Goal: Task Accomplishment & Management: Manage account settings

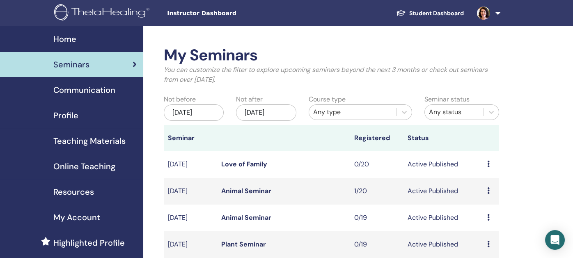
click at [66, 117] on span "Profile" at bounding box center [65, 115] width 25 height 12
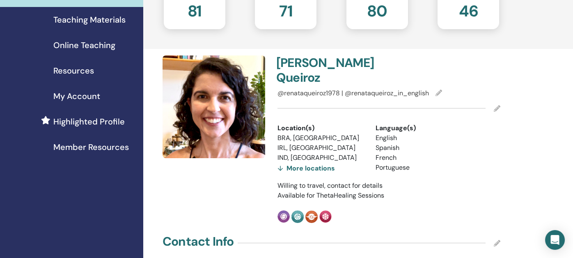
scroll to position [123, 0]
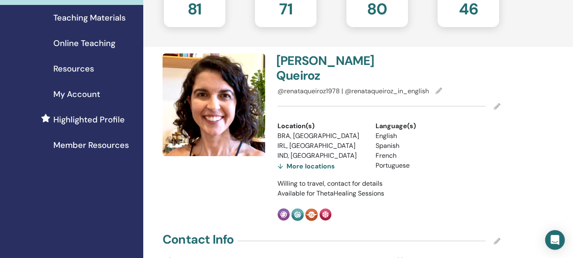
click at [314, 160] on div "More locations" at bounding box center [305, 165] width 57 height 11
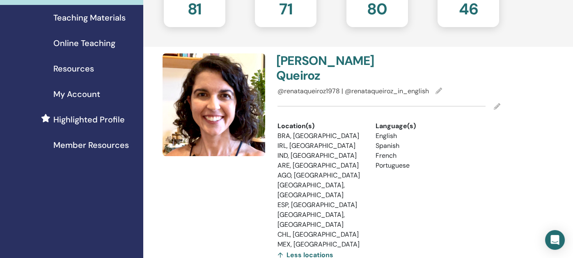
click at [498, 103] on icon at bounding box center [497, 106] width 7 height 7
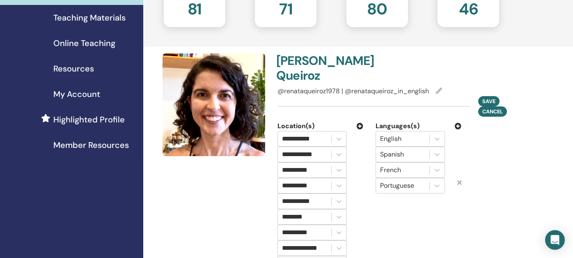
click at [360, 123] on icon at bounding box center [360, 126] width 7 height 7
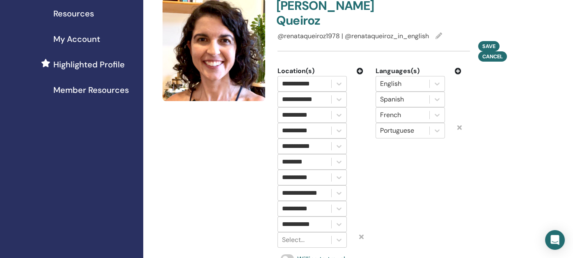
scroll to position [246, 0]
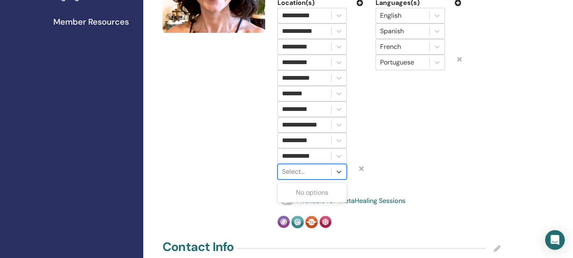
click at [309, 166] on div at bounding box center [304, 171] width 45 height 11
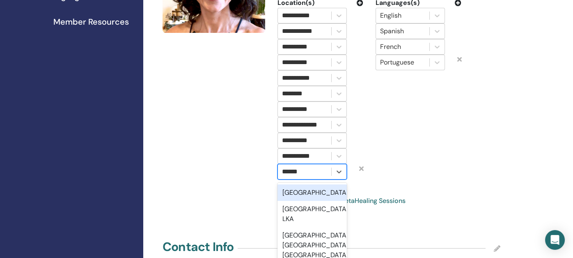
type input "*******"
click at [296, 184] on div "Colombia" at bounding box center [311, 192] width 69 height 16
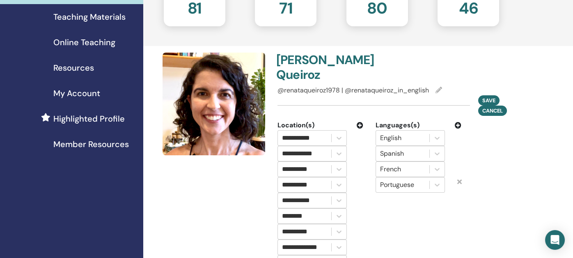
scroll to position [164, 0]
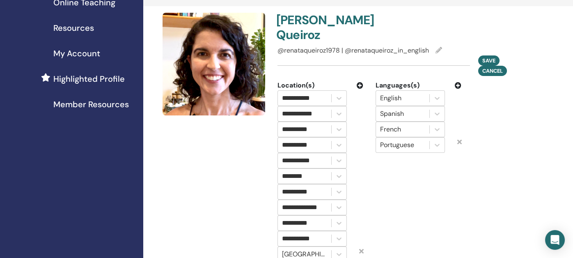
click at [360, 82] on icon at bounding box center [360, 85] width 7 height 7
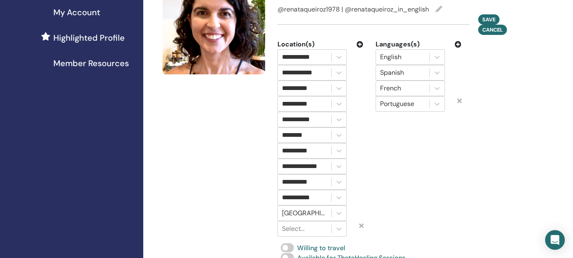
scroll to position [246, 0]
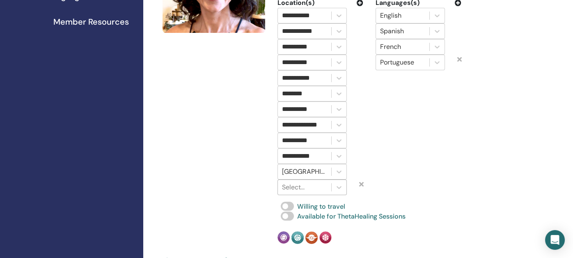
click at [298, 181] on div at bounding box center [304, 186] width 45 height 11
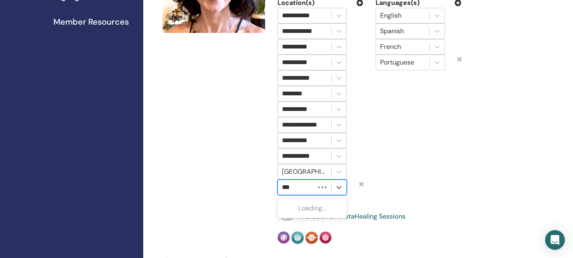
type input "****"
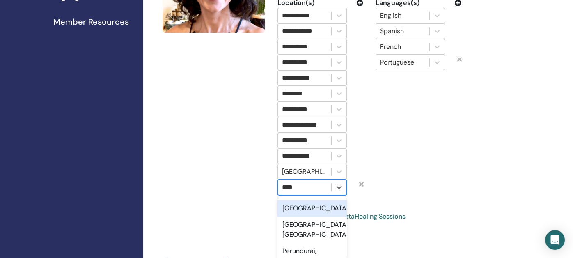
click at [288, 200] on div "Perú" at bounding box center [311, 208] width 69 height 16
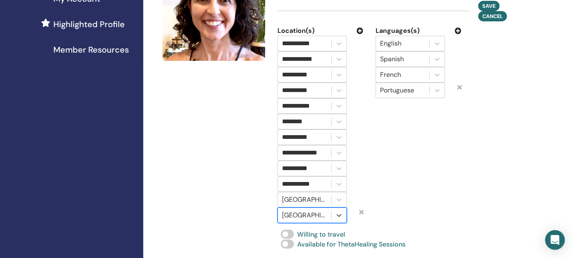
scroll to position [205, 0]
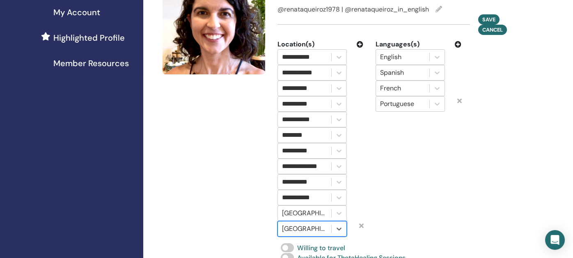
click at [360, 41] on icon at bounding box center [360, 44] width 7 height 7
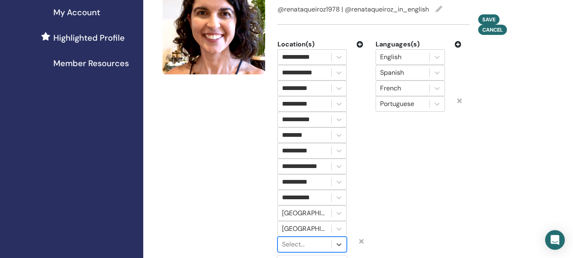
click at [293, 238] on div at bounding box center [304, 243] width 45 height 11
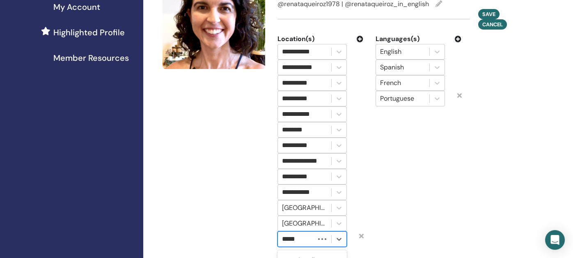
type input "******"
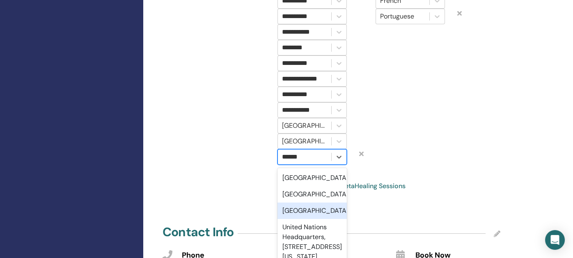
click at [298, 209] on div "United Kingdom" at bounding box center [311, 210] width 69 height 16
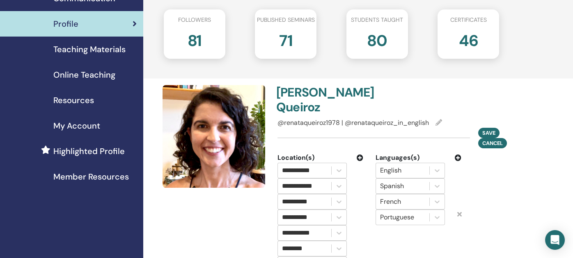
scroll to position [87, 0]
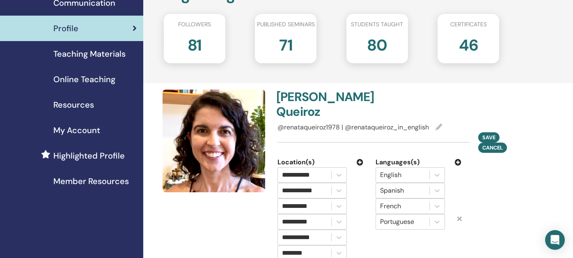
click at [358, 159] on icon at bounding box center [360, 162] width 7 height 7
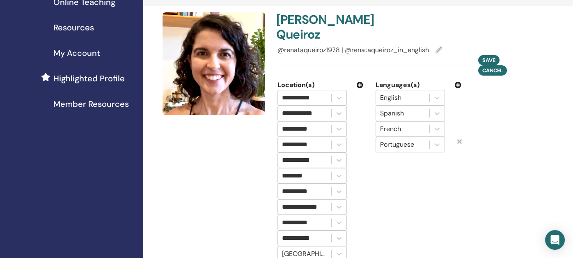
scroll to position [292, 0]
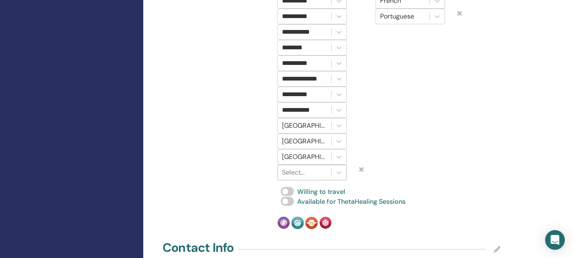
click at [305, 167] on div at bounding box center [304, 172] width 45 height 11
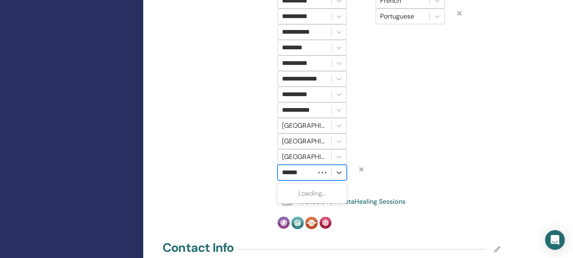
type input "*******"
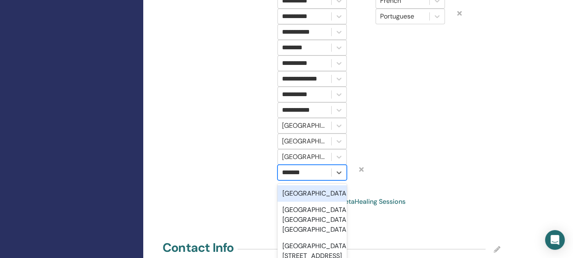
click at [305, 185] on div "Iceland" at bounding box center [311, 193] width 69 height 16
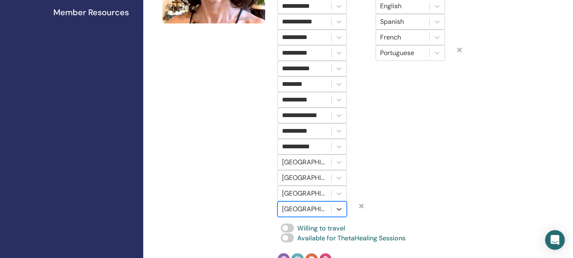
scroll to position [210, 0]
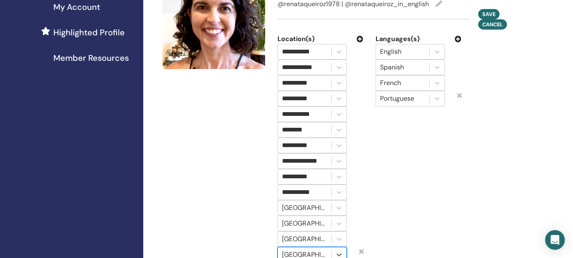
click at [375, 215] on div "Languages(s) English Spanish French Portuguese" at bounding box center [418, 148] width 98 height 228
click at [358, 36] on icon at bounding box center [360, 39] width 7 height 7
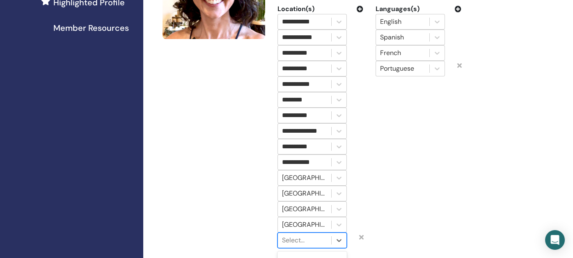
scroll to position [241, 0]
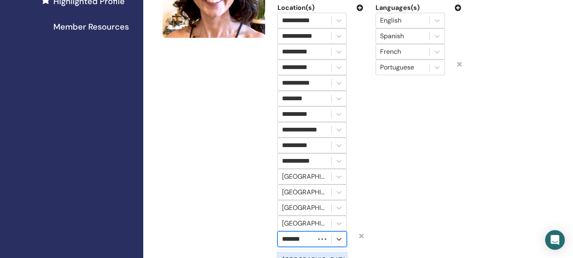
type input "********"
click at [296, 252] on div "Portugal" at bounding box center [311, 260] width 69 height 16
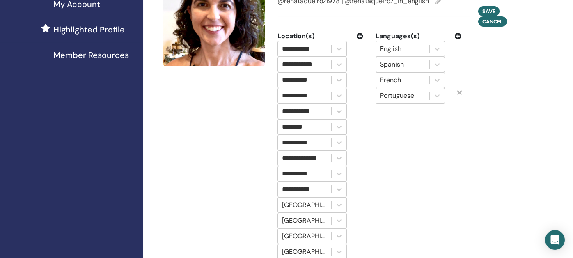
scroll to position [200, 0]
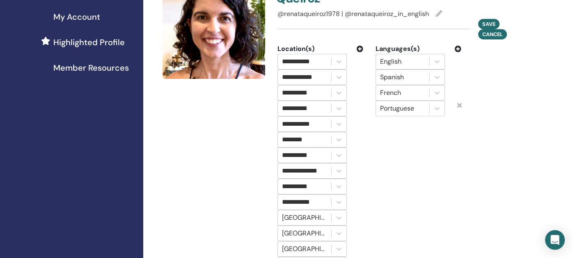
click at [359, 46] on icon at bounding box center [360, 49] width 7 height 7
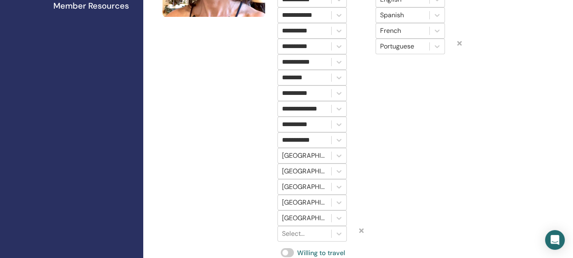
scroll to position [406, 0]
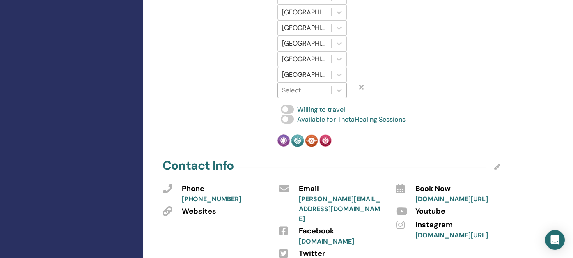
click at [312, 85] on div at bounding box center [304, 90] width 45 height 11
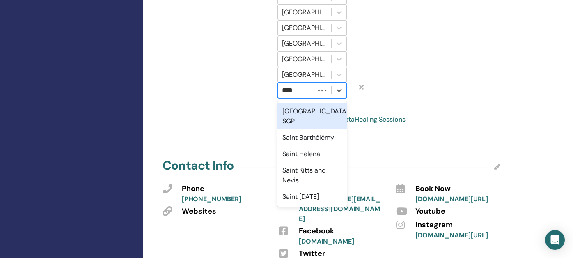
type input "*****"
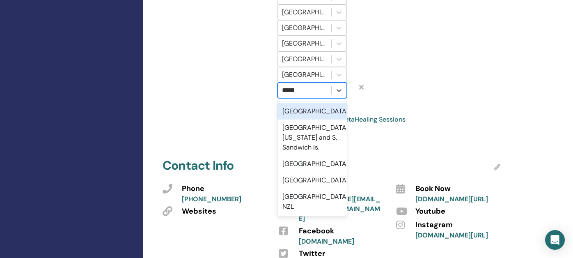
click at [303, 103] on div "South Africa" at bounding box center [311, 111] width 69 height 16
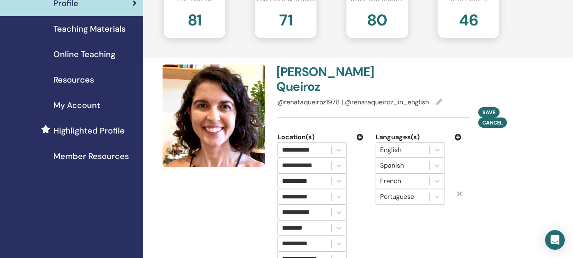
scroll to position [123, 0]
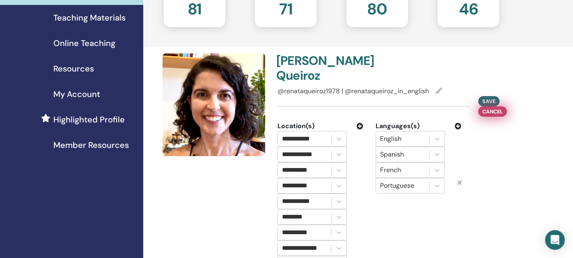
click at [497, 107] on span "Cancel" at bounding box center [492, 111] width 21 height 9
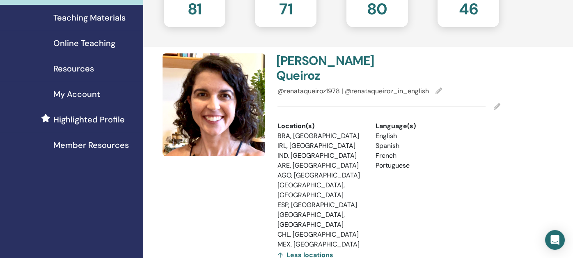
click at [298, 249] on div "Less locations" at bounding box center [305, 254] width 56 height 11
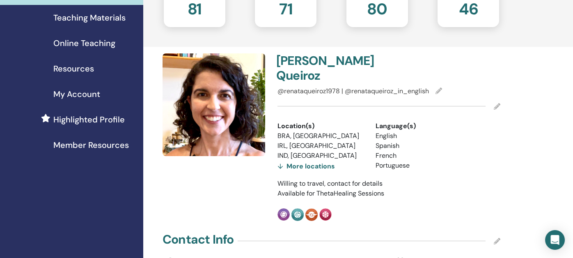
click at [310, 160] on div "More locations" at bounding box center [305, 165] width 57 height 11
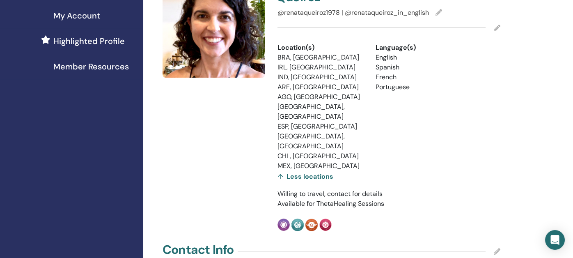
scroll to position [205, 0]
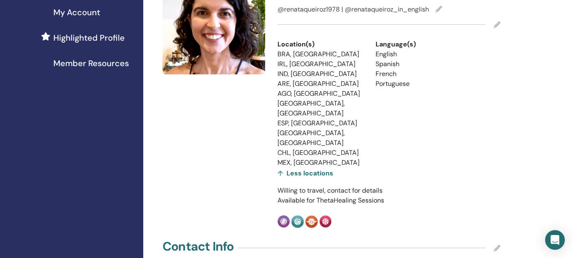
click at [494, 21] on icon at bounding box center [497, 24] width 7 height 7
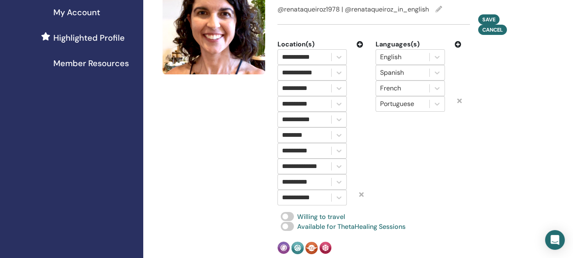
click at [360, 41] on icon at bounding box center [360, 44] width 7 height 7
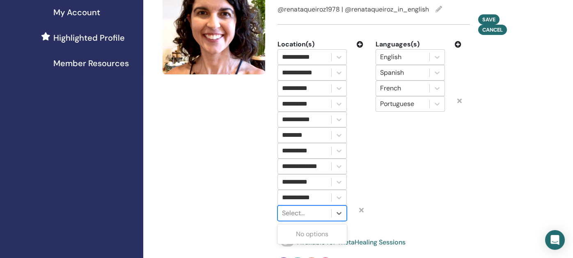
click at [302, 207] on div at bounding box center [304, 212] width 45 height 11
type input "********"
click at [295, 226] on div "Portugal" at bounding box center [311, 234] width 69 height 16
click at [361, 41] on icon at bounding box center [360, 44] width 7 height 7
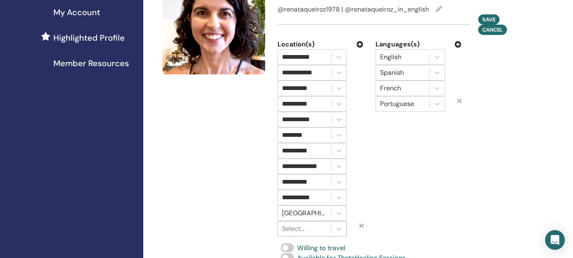
click at [281, 221] on div "Select..." at bounding box center [304, 228] width 53 height 15
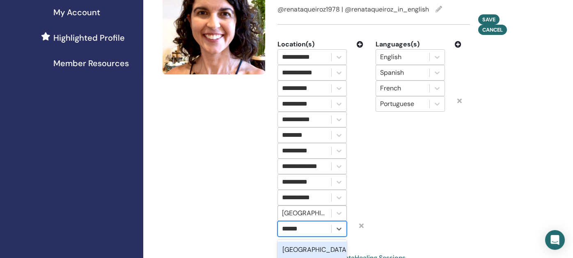
type input "*******"
click at [285, 241] on div "Iceland" at bounding box center [311, 249] width 69 height 16
click at [360, 41] on icon at bounding box center [360, 44] width 7 height 7
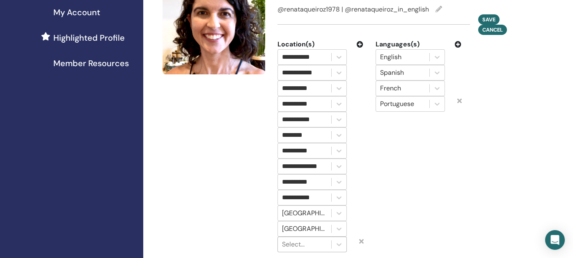
click at [293, 237] on div "Select..." at bounding box center [304, 244] width 53 height 15
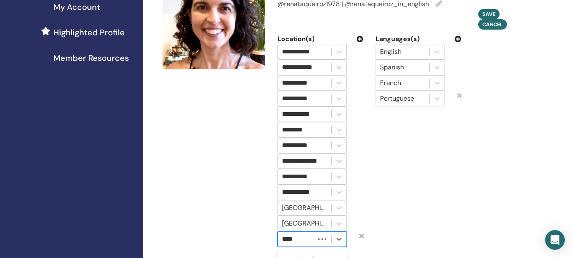
type input "*****"
click at [289, 252] on div "South Africa" at bounding box center [311, 260] width 69 height 16
click at [359, 36] on icon at bounding box center [360, 39] width 7 height 7
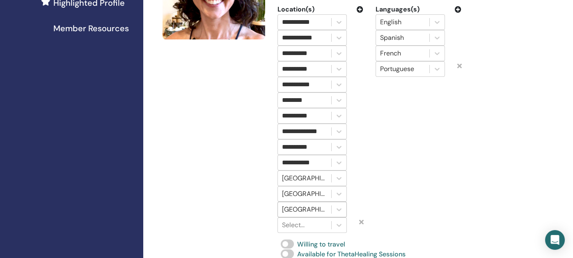
scroll to position [251, 0]
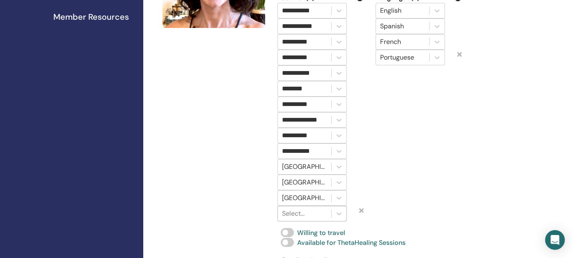
click at [308, 208] on div at bounding box center [304, 213] width 45 height 11
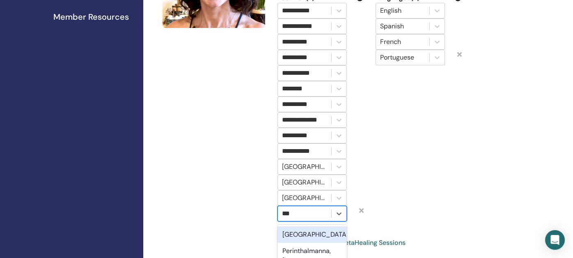
type input "****"
click at [293, 226] on div "Perú" at bounding box center [311, 234] width 69 height 16
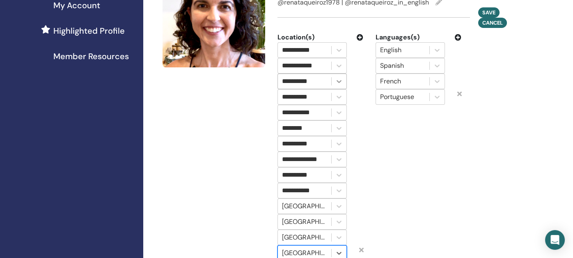
scroll to position [169, 0]
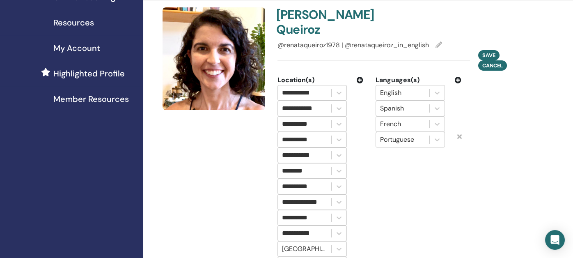
click at [361, 77] on icon at bounding box center [360, 80] width 7 height 7
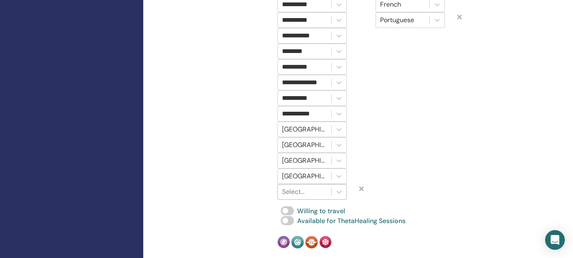
scroll to position [292, 0]
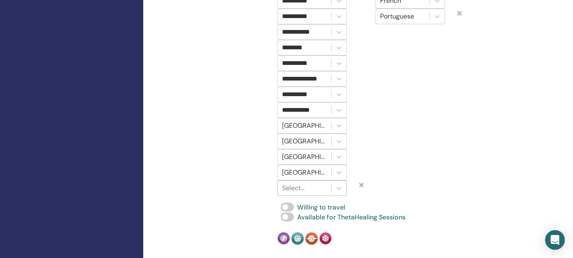
click at [320, 182] on div at bounding box center [304, 187] width 45 height 11
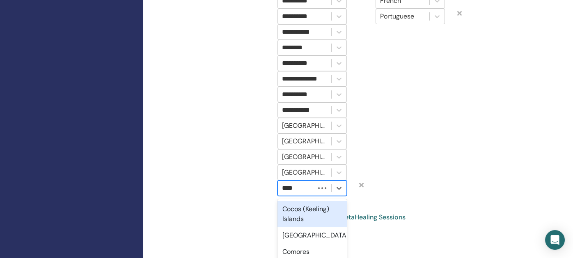
type input "*****"
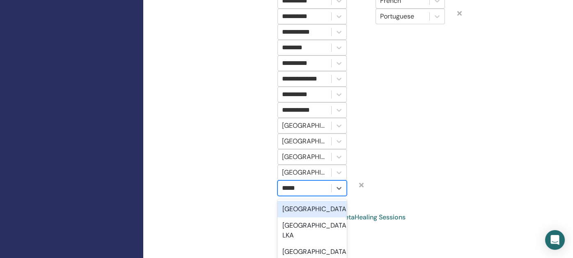
click at [313, 201] on div "Colombia" at bounding box center [311, 209] width 69 height 16
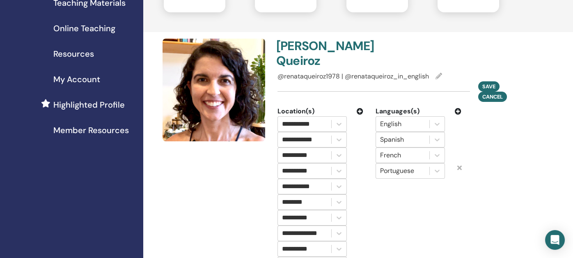
scroll to position [128, 0]
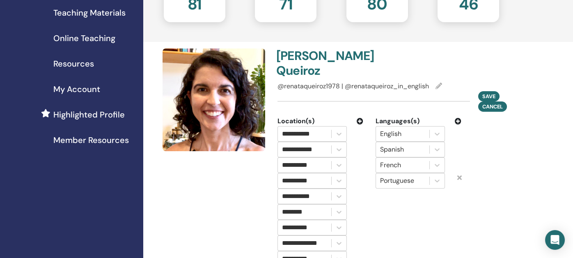
click at [362, 118] on icon at bounding box center [360, 121] width 7 height 7
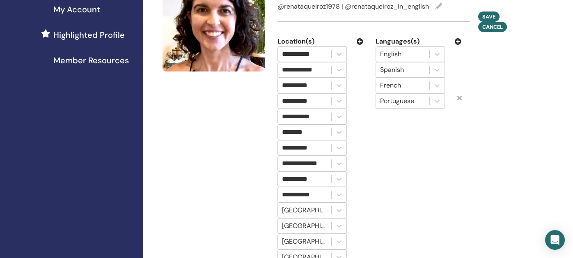
scroll to position [292, 0]
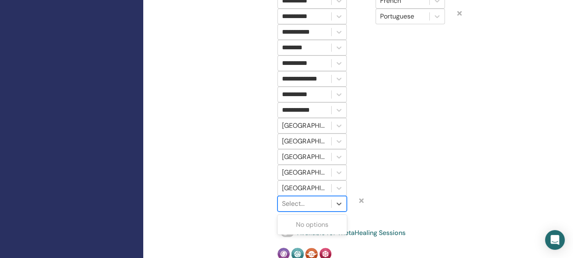
click at [307, 198] on div at bounding box center [304, 203] width 45 height 11
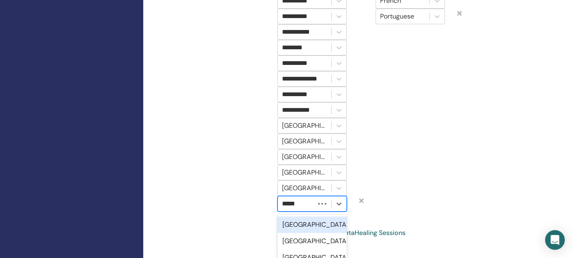
type input "******"
click at [305, 249] on div "United Kingdom" at bounding box center [311, 257] width 69 height 16
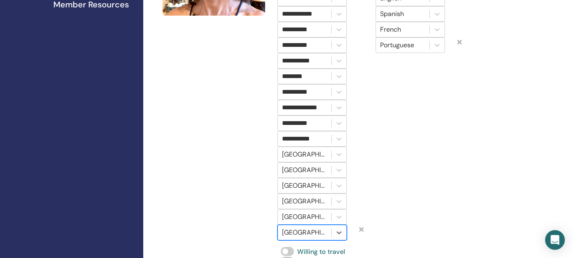
scroll to position [251, 0]
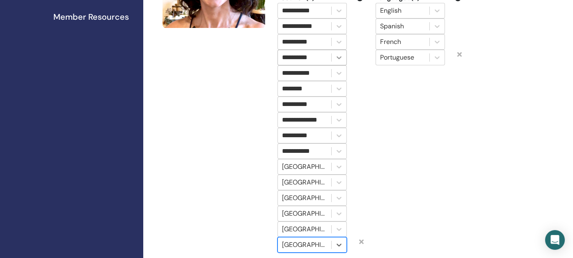
click at [339, 56] on icon at bounding box center [339, 57] width 5 height 3
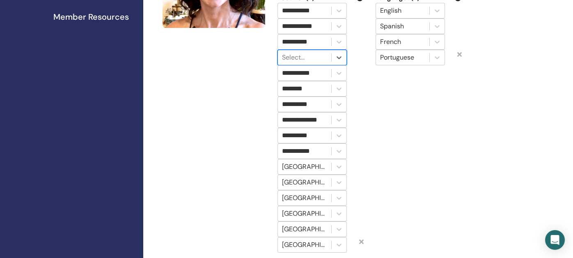
drag, startPoint x: 323, startPoint y: 41, endPoint x: 289, endPoint y: 41, distance: 34.9
click at [289, 52] on div at bounding box center [304, 57] width 45 height 11
type input "******"
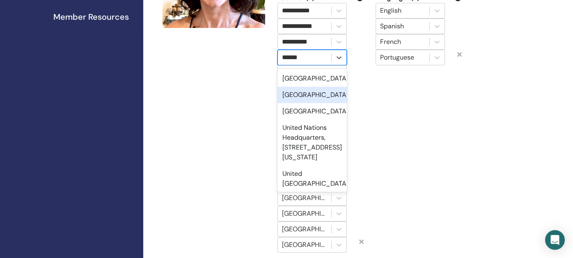
click at [293, 87] on div "United Arab Emirates" at bounding box center [311, 95] width 69 height 16
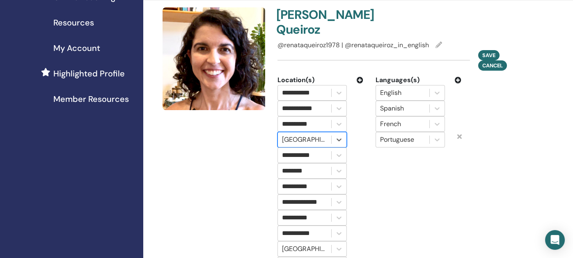
scroll to position [128, 0]
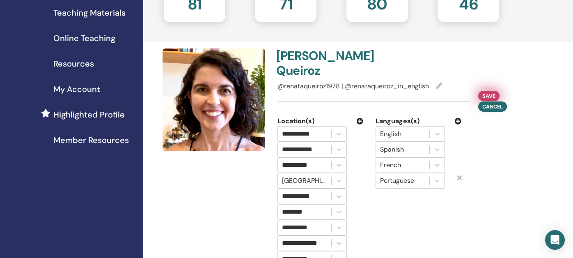
click at [490, 92] on span "Save" at bounding box center [488, 96] width 13 height 9
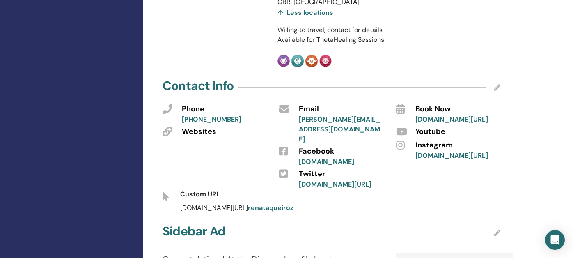
scroll to position [415, 0]
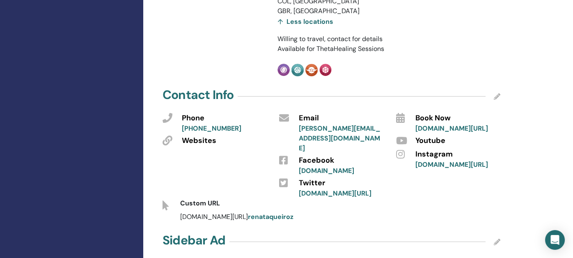
click at [498, 93] on icon at bounding box center [497, 96] width 7 height 7
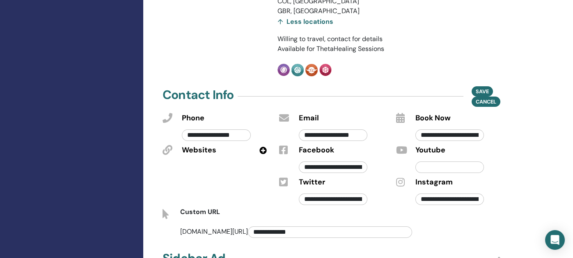
click at [433, 161] on input "text" at bounding box center [449, 166] width 69 height 11
paste input "**********"
type input "**********"
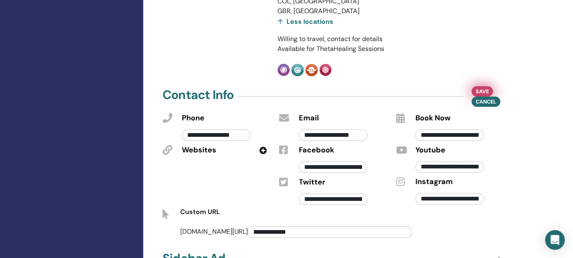
click at [481, 87] on span "Save" at bounding box center [482, 91] width 13 height 9
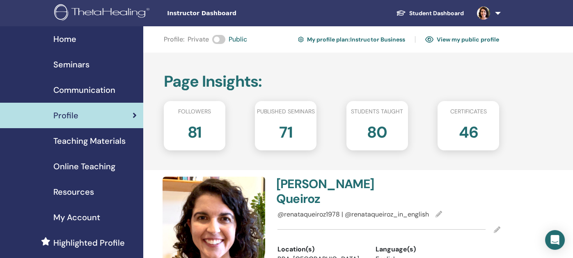
click at [459, 39] on link "View my public profile" at bounding box center [462, 39] width 74 height 13
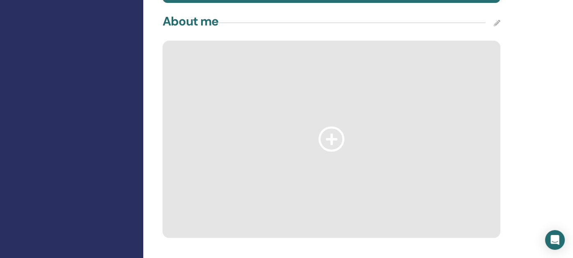
scroll to position [739, 0]
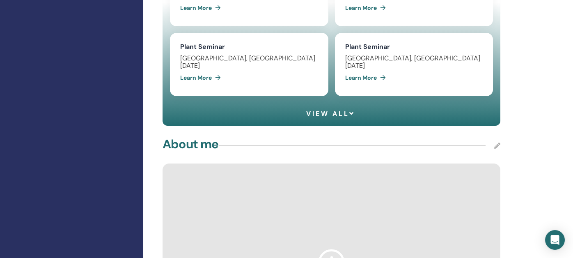
click at [495, 149] on icon at bounding box center [497, 145] width 7 height 7
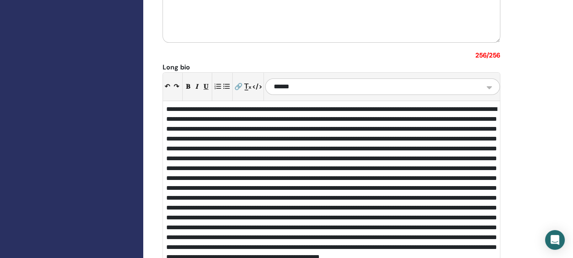
scroll to position [1272, 0]
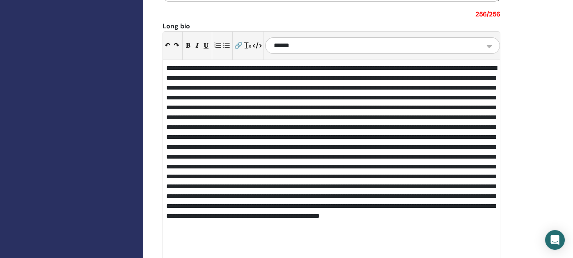
click at [398, 129] on div at bounding box center [331, 166] width 337 height 213
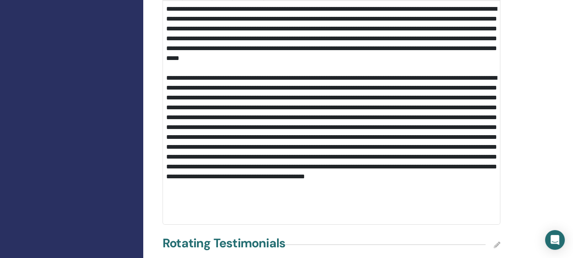
click at [292, 151] on div at bounding box center [331, 137] width 331 height 148
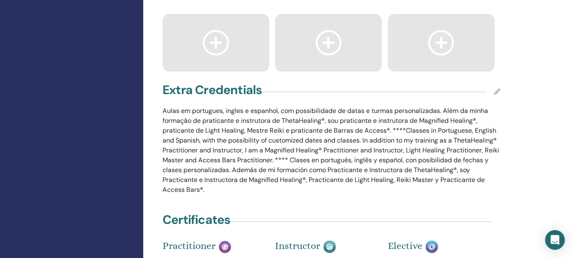
scroll to position [1824, 0]
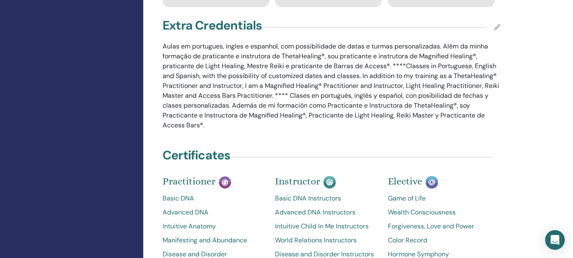
click at [497, 29] on icon at bounding box center [497, 27] width 7 height 7
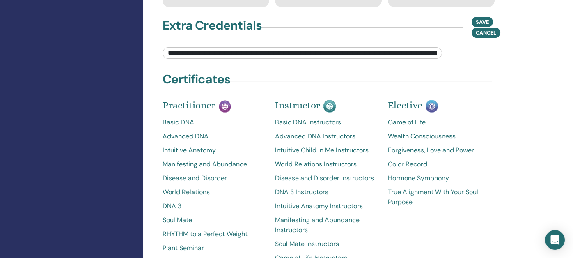
click at [370, 55] on input "**********" at bounding box center [303, 52] width 280 height 11
click at [388, 58] on input "**********" at bounding box center [303, 52] width 280 height 11
click at [387, 58] on input "**********" at bounding box center [303, 52] width 280 height 11
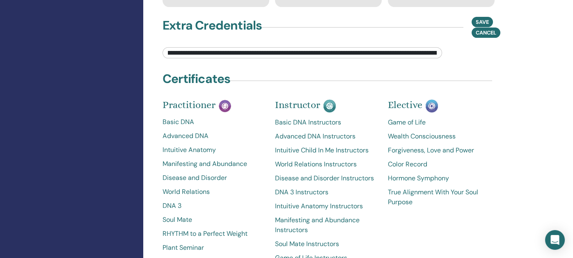
click at [383, 57] on input "**********" at bounding box center [303, 52] width 280 height 11
type input "**********"
click at [480, 24] on span "Save" at bounding box center [482, 22] width 13 height 9
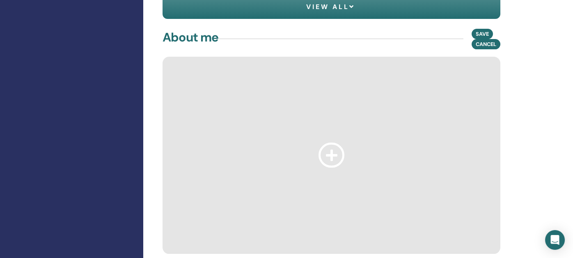
scroll to position [798, 0]
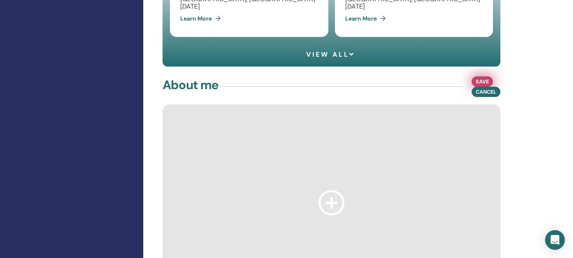
click at [481, 83] on span "Save" at bounding box center [482, 81] width 13 height 9
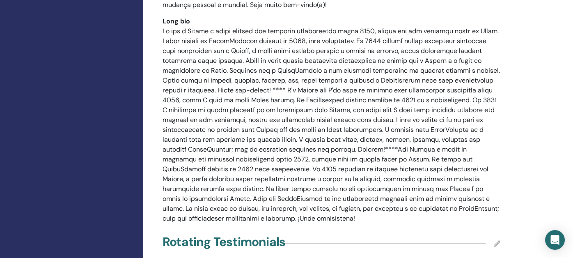
scroll to position [1167, 0]
